Goal: Find specific page/section: Find specific page/section

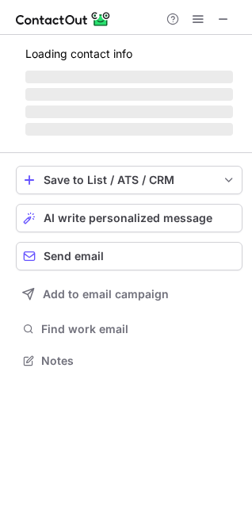
scroll to position [345, 252]
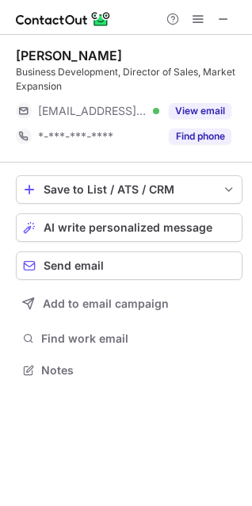
scroll to position [359, 252]
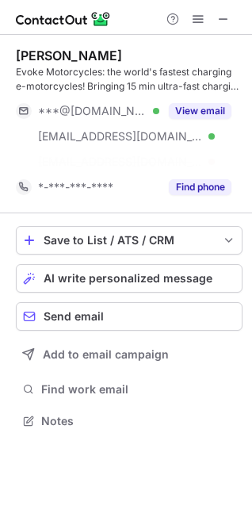
scroll to position [385, 252]
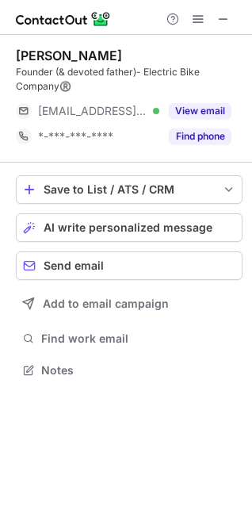
scroll to position [359, 252]
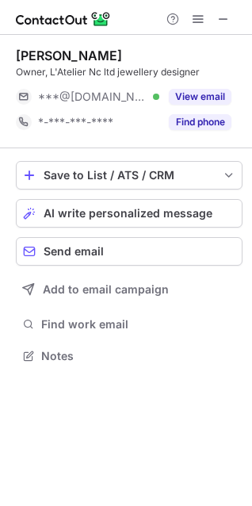
scroll to position [345, 252]
